Goal: Task Accomplishment & Management: Manage account settings

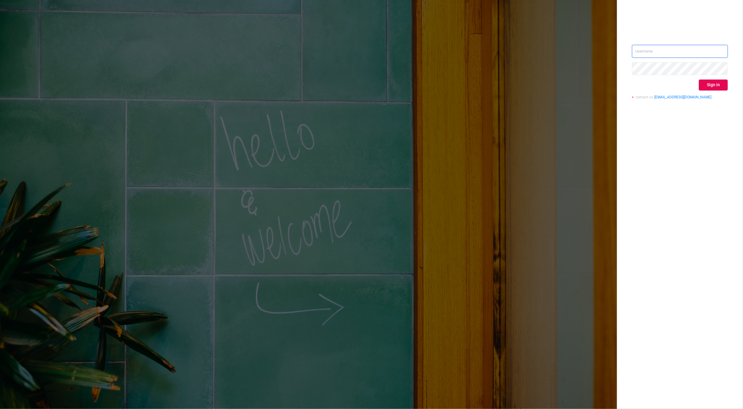
type input "den@protected.media"
click at [713, 78] on div "den@protected.media Sign in contact us info@protected.media" at bounding box center [680, 74] width 96 height 59
click at [718, 83] on button "Sign in" at bounding box center [713, 85] width 29 height 11
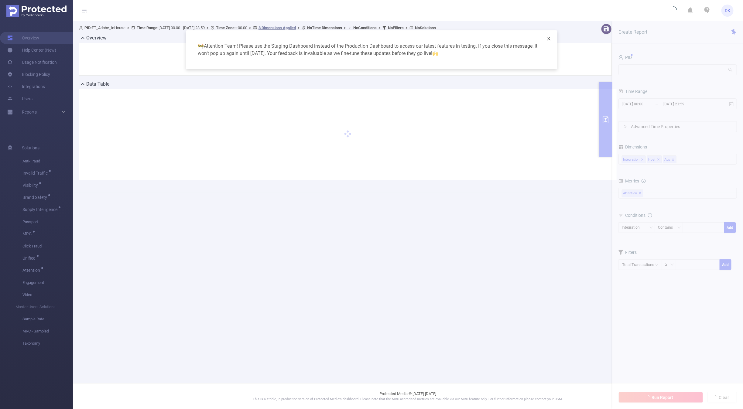
click at [549, 38] on icon "icon: close" at bounding box center [548, 38] width 5 height 5
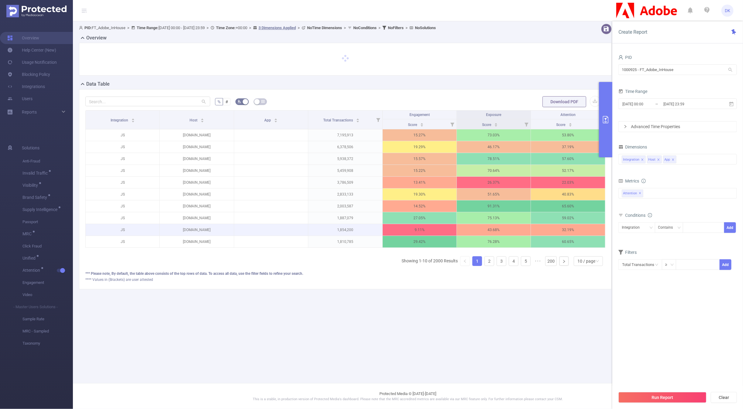
scroll to position [0, 1]
